Goal: Task Accomplishment & Management: Complete application form

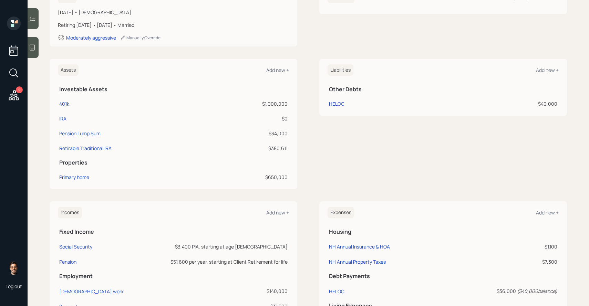
scroll to position [205, 0]
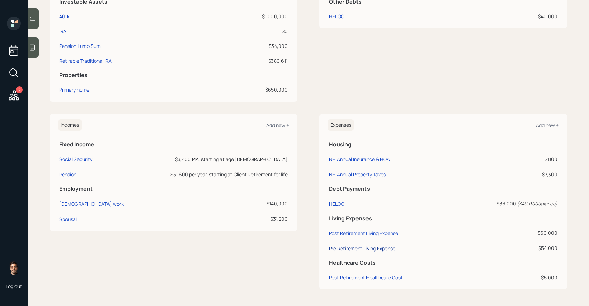
click at [353, 247] on div "Pre Retirement Living Expense" at bounding box center [362, 248] width 66 height 7
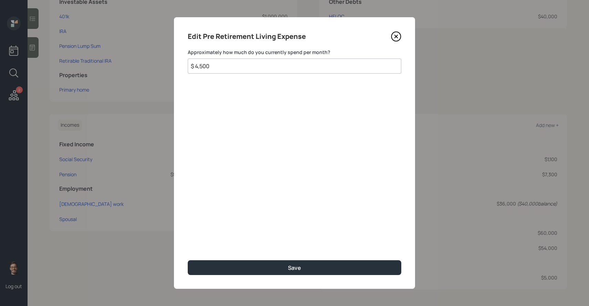
click at [255, 67] on input "$ 4,500" at bounding box center [294, 66] width 213 height 15
type input "$ 4,501"
click at [188, 260] on button "Save" at bounding box center [294, 267] width 213 height 15
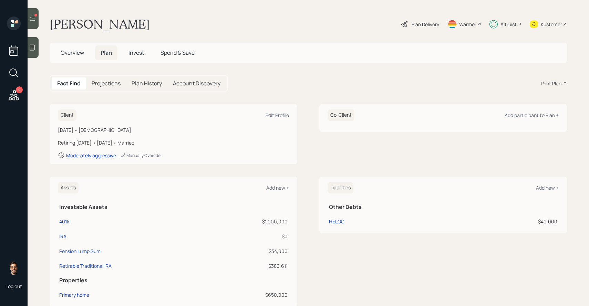
click at [34, 17] on icon at bounding box center [33, 18] width 6 height 5
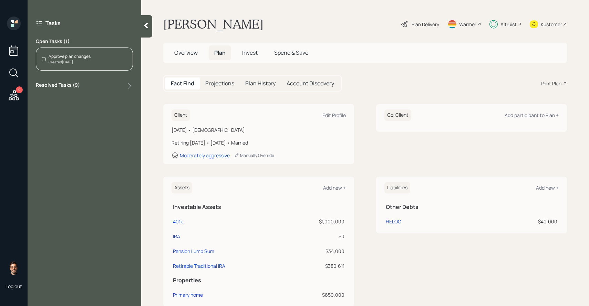
click at [69, 69] on div "Approve plan changes Created Today" at bounding box center [84, 58] width 97 height 23
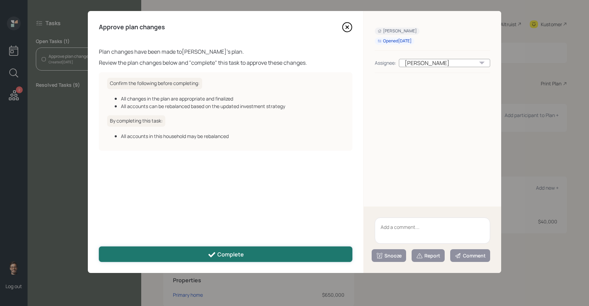
click at [165, 251] on button "Complete" at bounding box center [225, 253] width 253 height 15
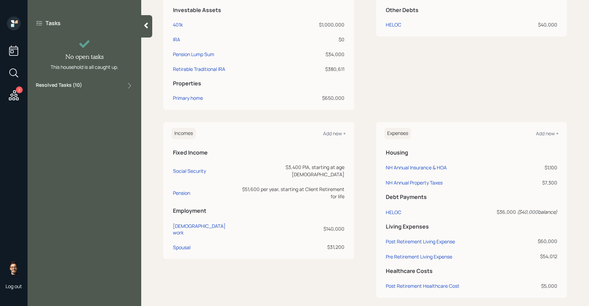
scroll to position [205, 0]
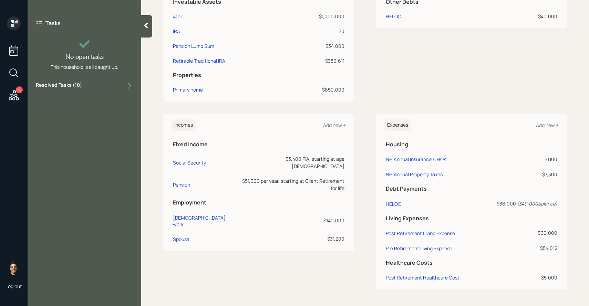
click at [416, 247] on div "Pre Retirement Living Expense" at bounding box center [418, 248] width 66 height 7
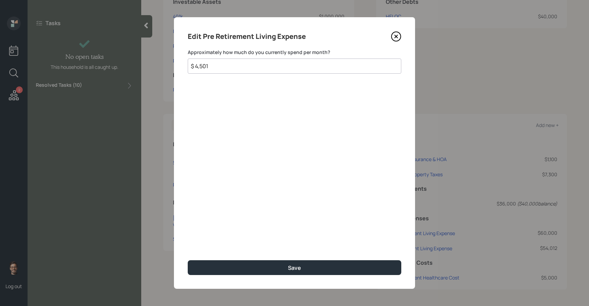
click at [225, 68] on input "$ 4,501" at bounding box center [294, 66] width 213 height 15
type input "$ 4,500"
click at [188, 260] on button "Save" at bounding box center [294, 267] width 213 height 15
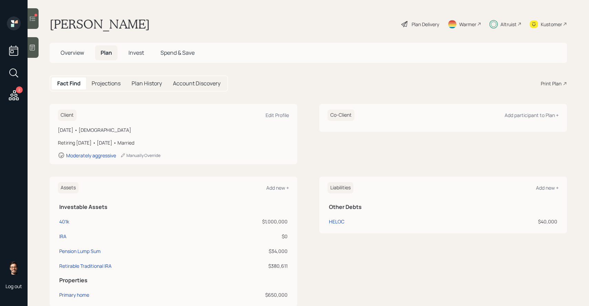
click at [31, 19] on icon at bounding box center [32, 18] width 7 height 7
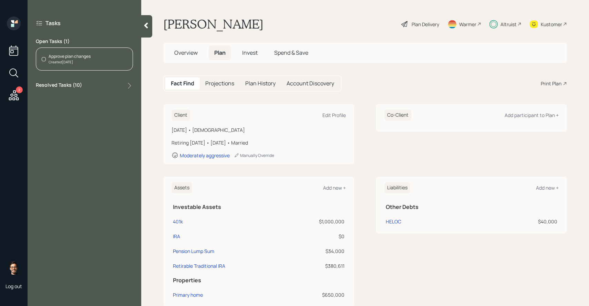
click at [70, 57] on div "Approve plan changes" at bounding box center [70, 56] width 42 height 6
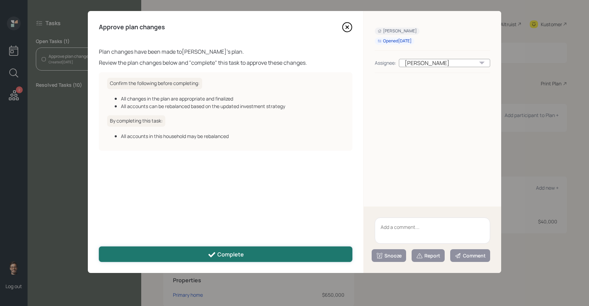
click at [184, 254] on button "Complete" at bounding box center [225, 253] width 253 height 15
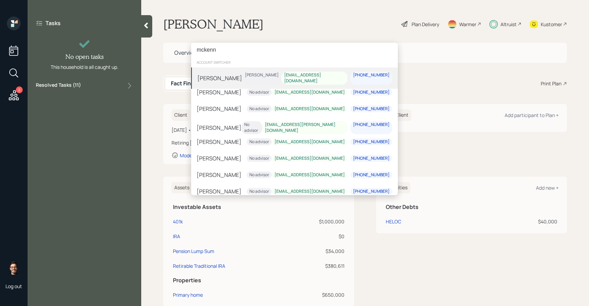
type input "mckenn"
